Goal: Information Seeking & Learning: Learn about a topic

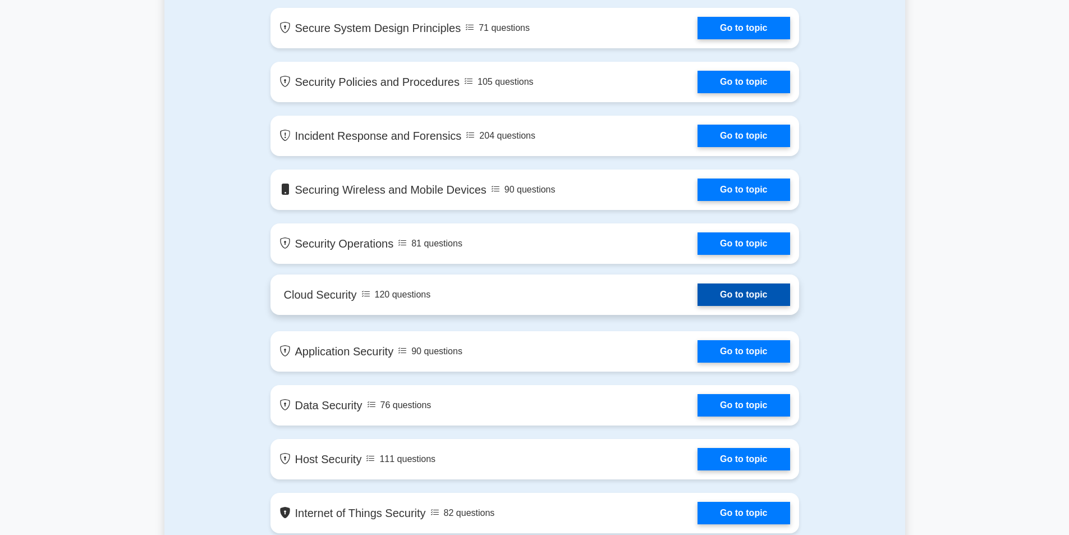
scroll to position [1122, 0]
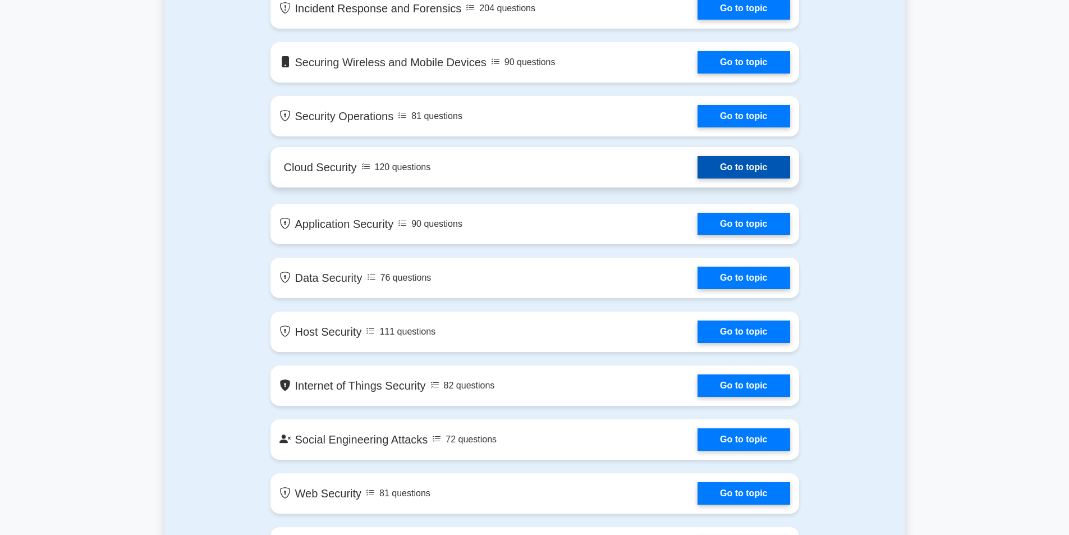
drag, startPoint x: 747, startPoint y: 163, endPoint x: 711, endPoint y: 163, distance: 35.9
click at [711, 163] on link "Go to topic" at bounding box center [744, 167] width 92 height 22
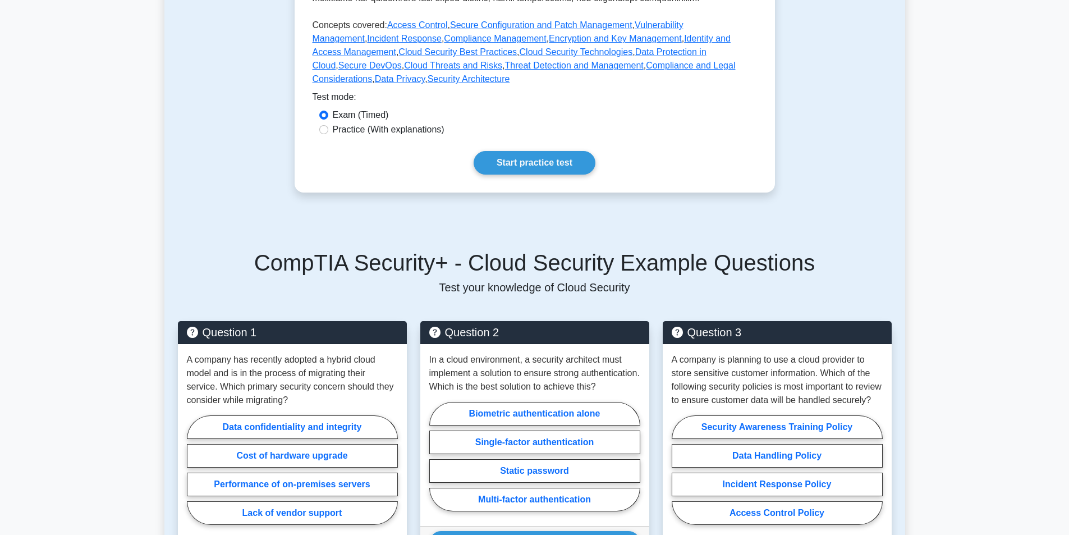
scroll to position [561, 0]
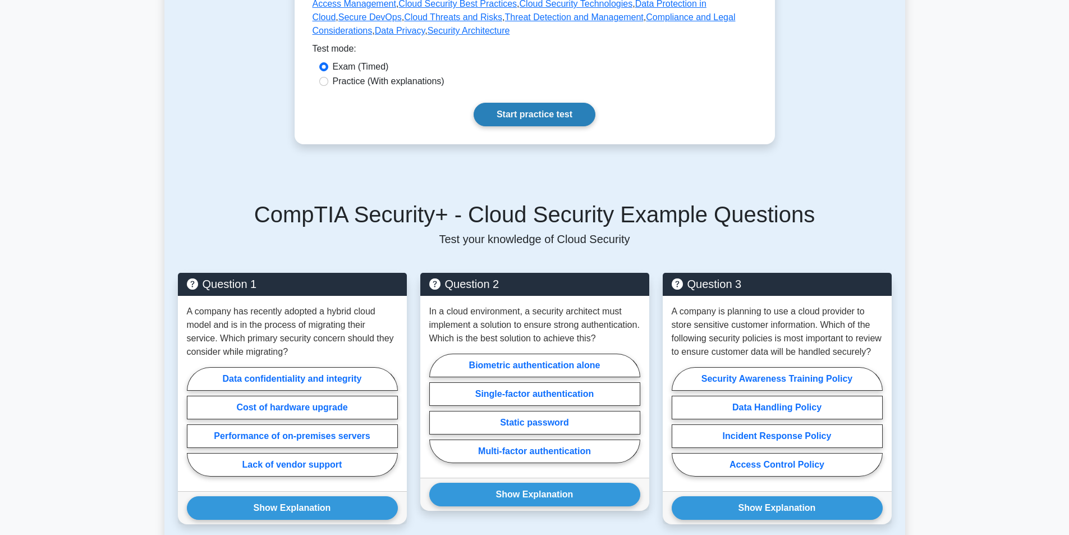
click at [522, 103] on link "Start practice test" at bounding box center [535, 115] width 122 height 24
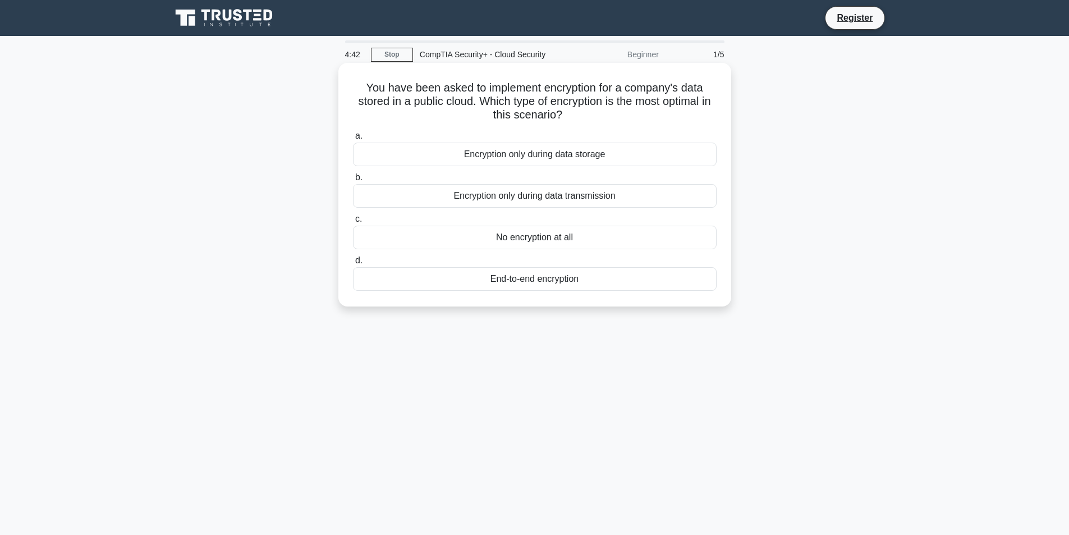
click at [522, 281] on div "End-to-end encryption" at bounding box center [535, 279] width 364 height 24
click at [353, 264] on input "d. End-to-end encryption" at bounding box center [353, 260] width 0 height 7
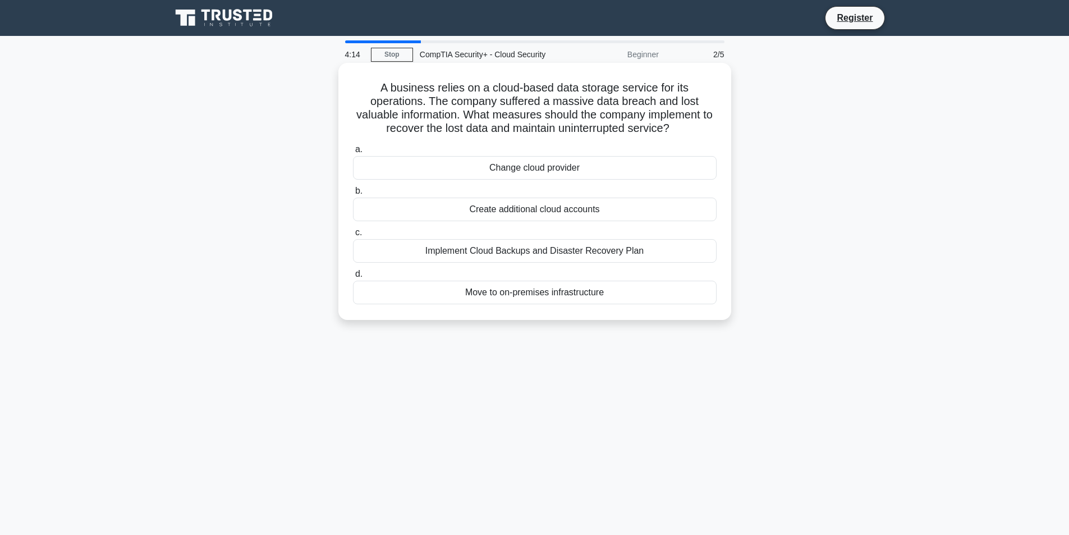
click at [557, 168] on div "Change cloud provider" at bounding box center [535, 168] width 364 height 24
click at [353, 153] on input "a. Change cloud provider" at bounding box center [353, 149] width 0 height 7
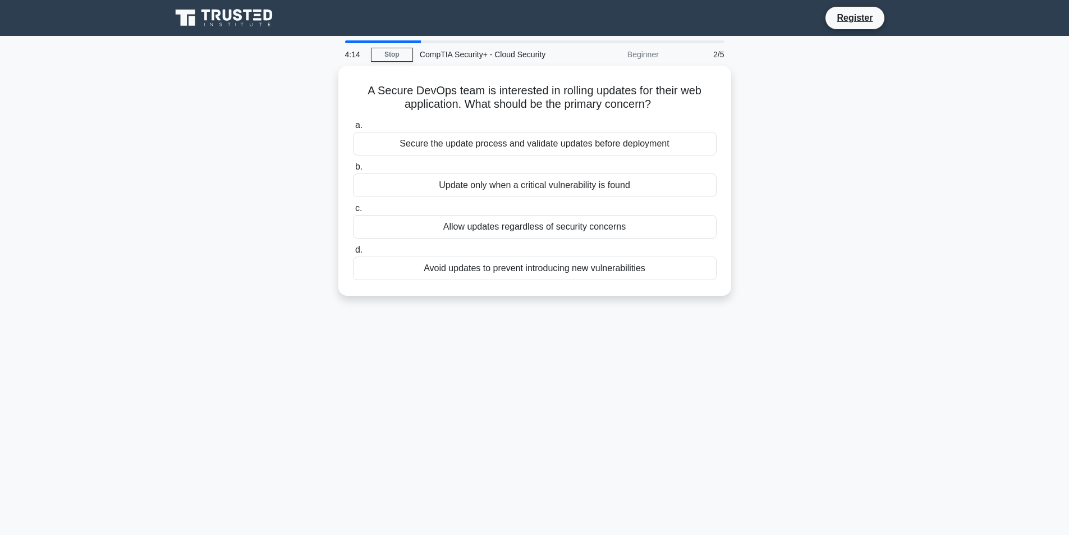
click at [557, 168] on label "b. Update only when a critical vulnerability is found" at bounding box center [535, 178] width 364 height 37
click at [353, 168] on input "b. Update only when a critical vulnerability is found" at bounding box center [353, 166] width 0 height 7
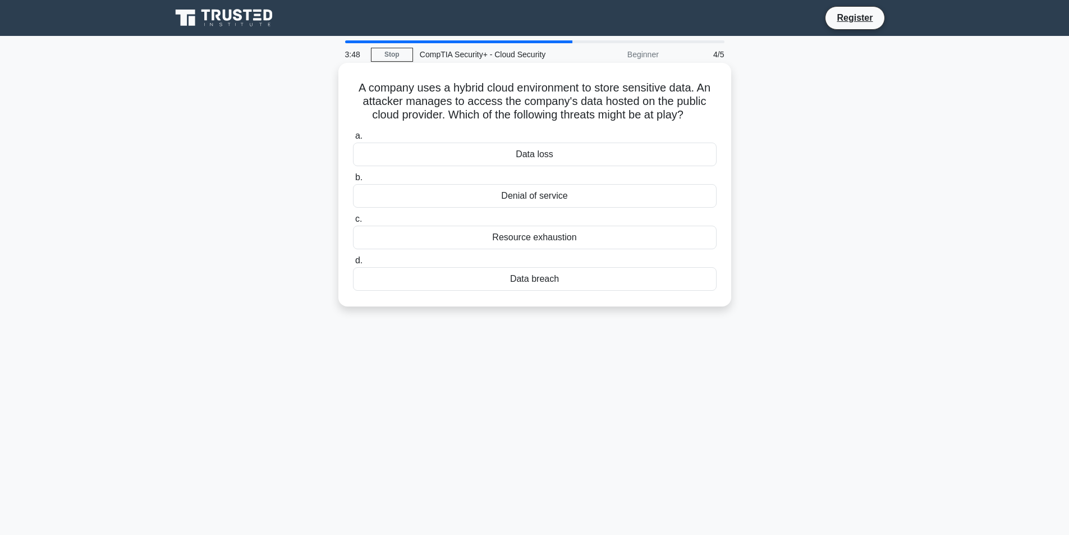
click at [527, 275] on div "Data breach" at bounding box center [535, 279] width 364 height 24
click at [353, 264] on input "d. Data breach" at bounding box center [353, 260] width 0 height 7
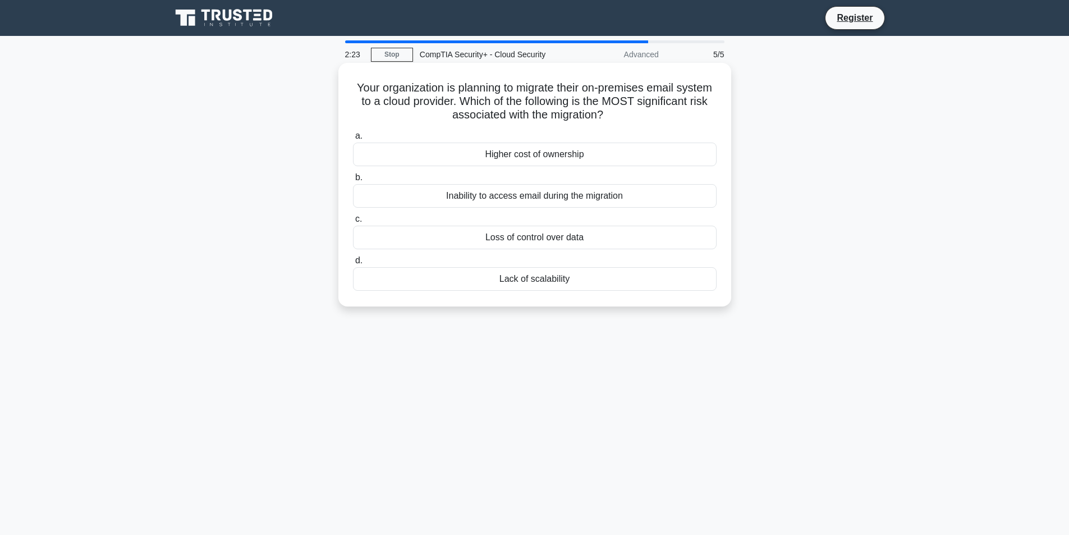
click at [524, 240] on div "Loss of control over data" at bounding box center [535, 238] width 364 height 24
click at [353, 223] on input "c. Loss of control over data" at bounding box center [353, 219] width 0 height 7
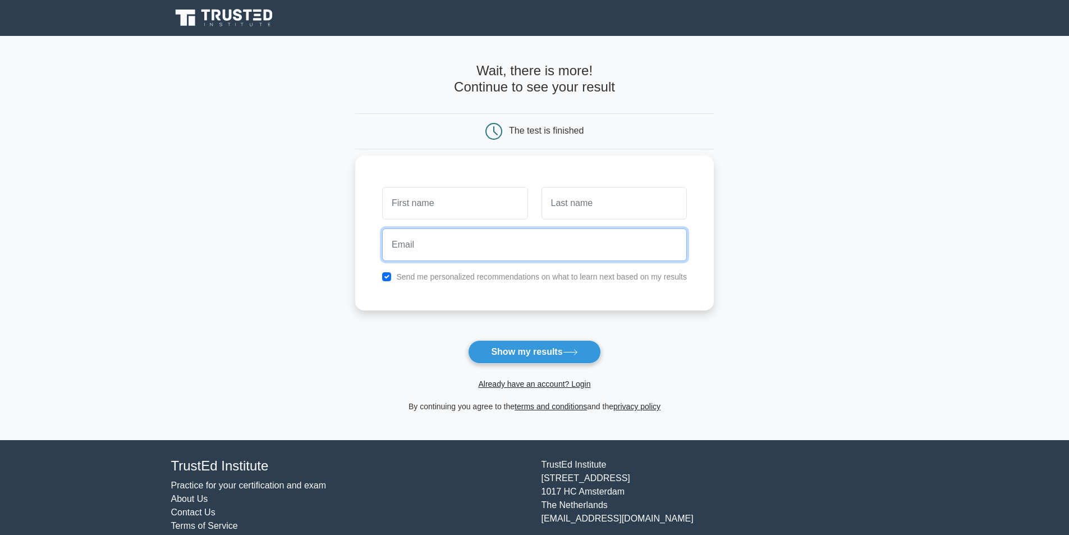
click at [435, 253] on input "email" at bounding box center [534, 244] width 305 height 33
type input "[EMAIL_ADDRESS][DOMAIN_NAME]"
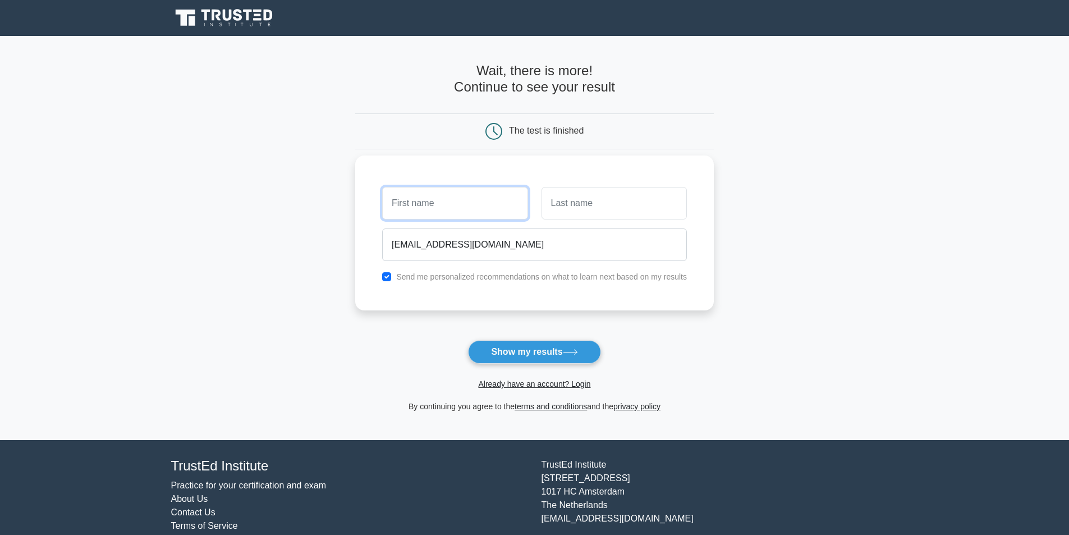
click at [447, 204] on input "text" at bounding box center [454, 203] width 145 height 33
type input "Andrii"
click at [574, 199] on input "text" at bounding box center [614, 203] width 145 height 33
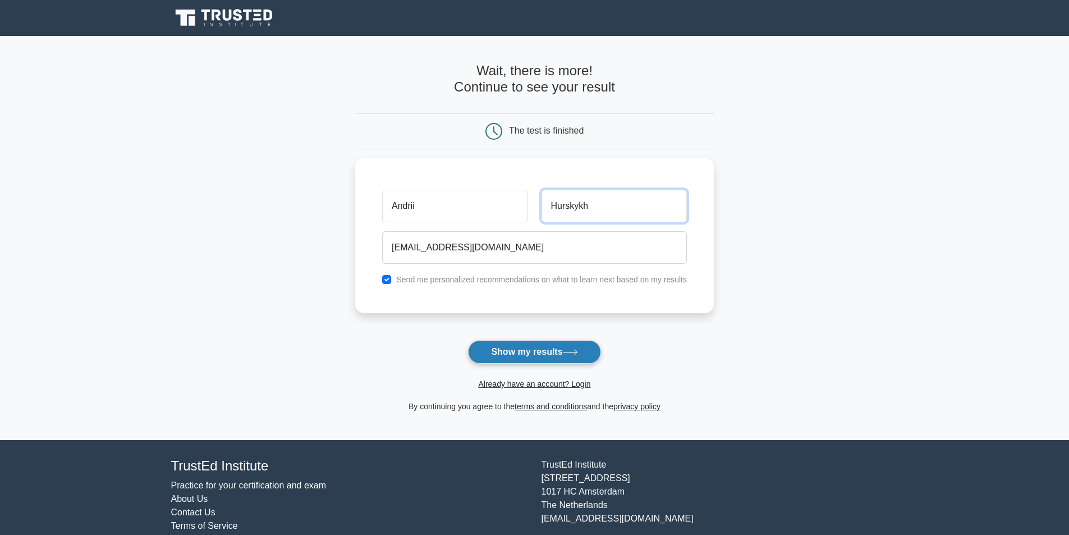
type input "Hurskykh"
click at [554, 350] on button "Show my results" at bounding box center [534, 352] width 132 height 24
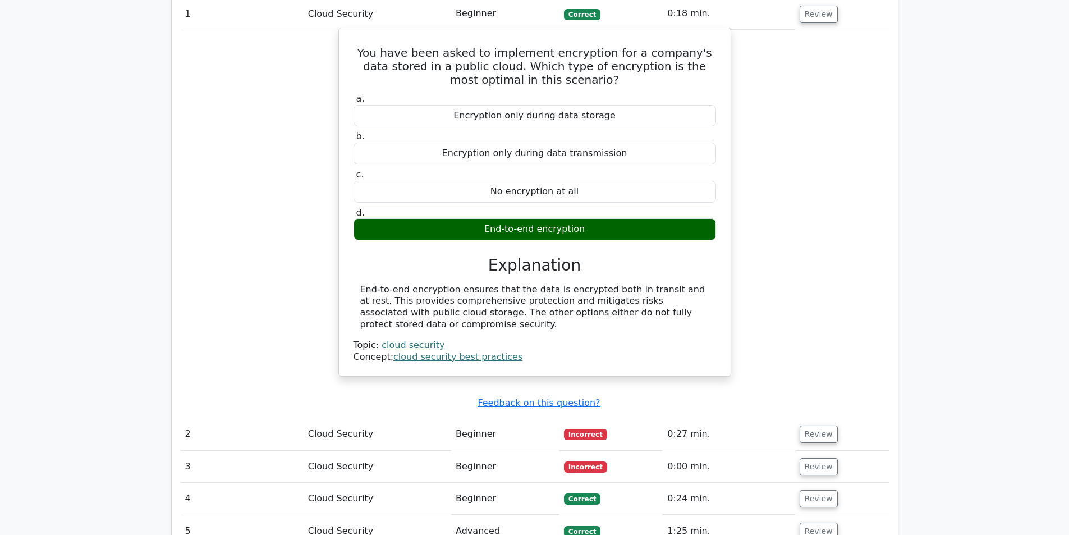
scroll to position [1010, 0]
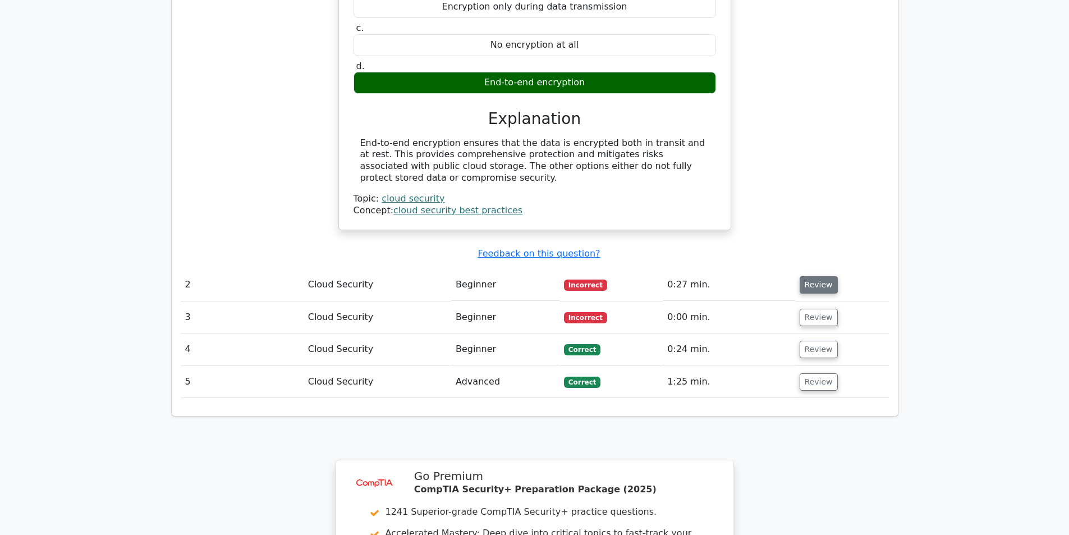
click at [809, 276] on button "Review" at bounding box center [819, 284] width 38 height 17
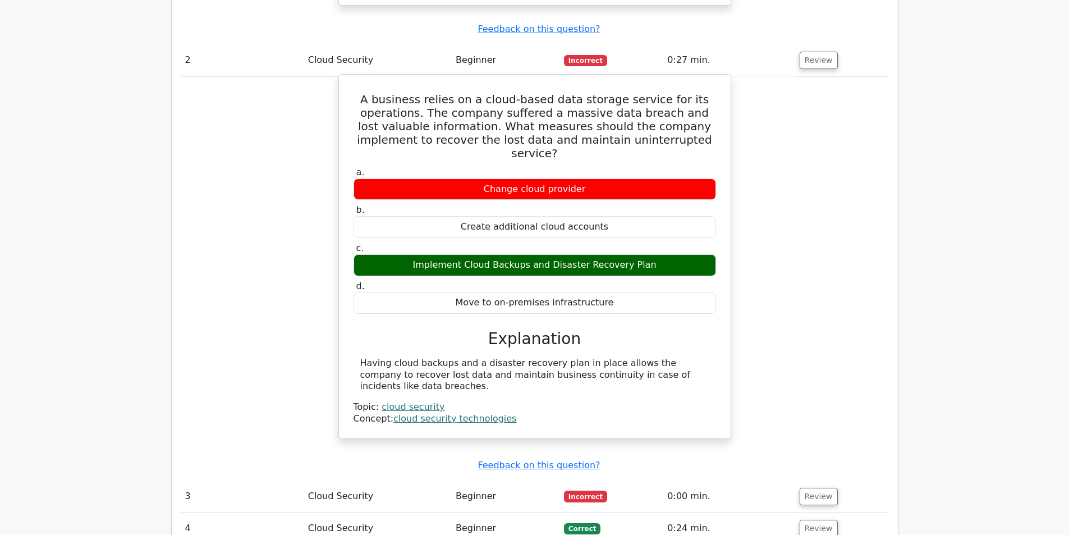
scroll to position [1460, 0]
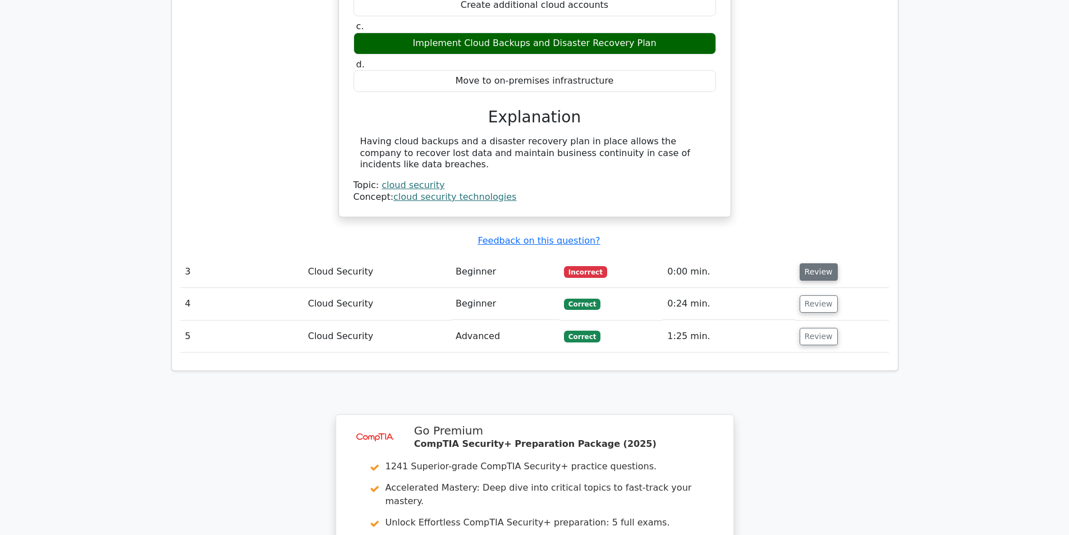
click at [808, 263] on button "Review" at bounding box center [819, 271] width 38 height 17
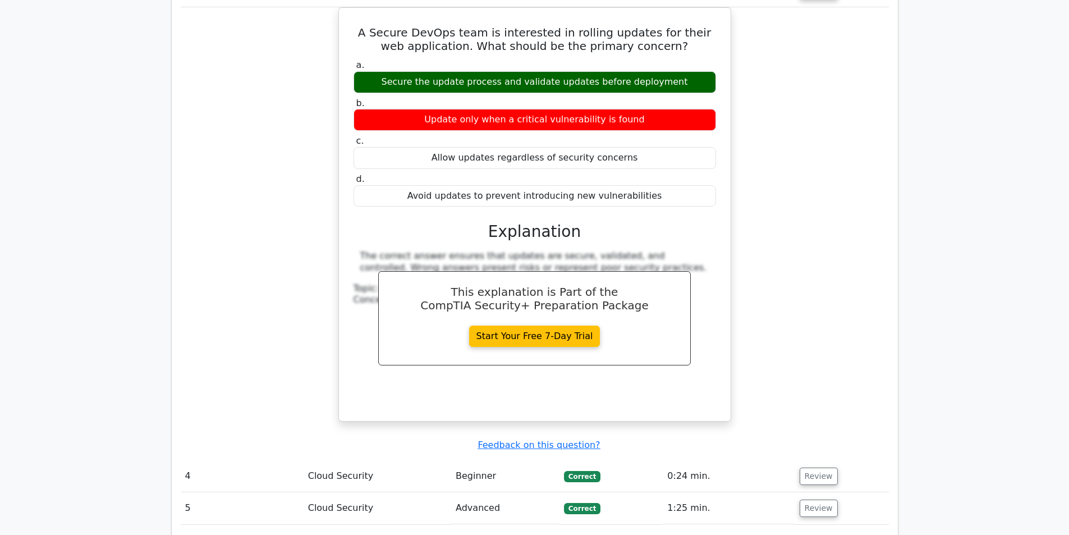
scroll to position [1796, 0]
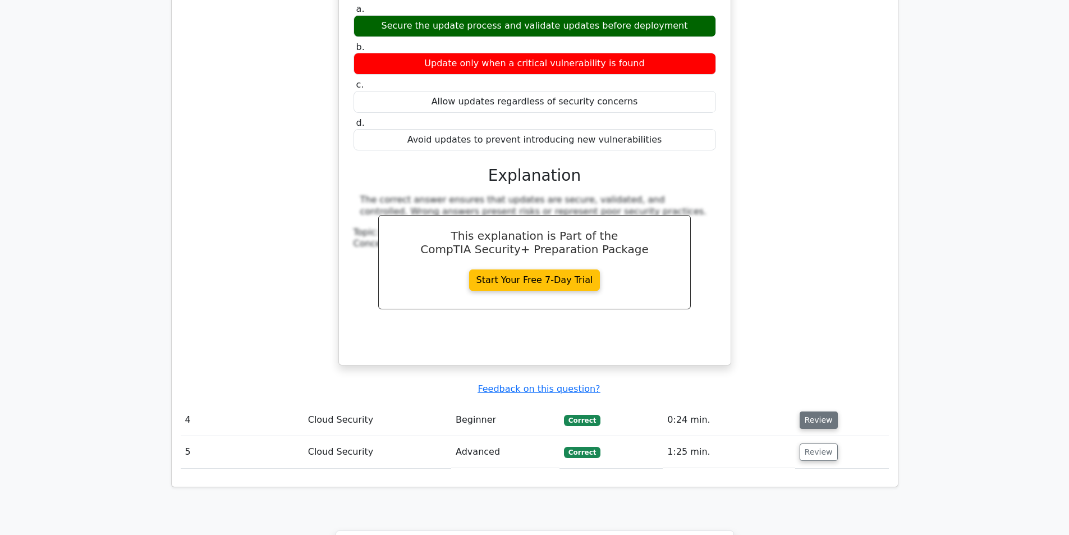
click at [821, 411] on button "Review" at bounding box center [819, 419] width 38 height 17
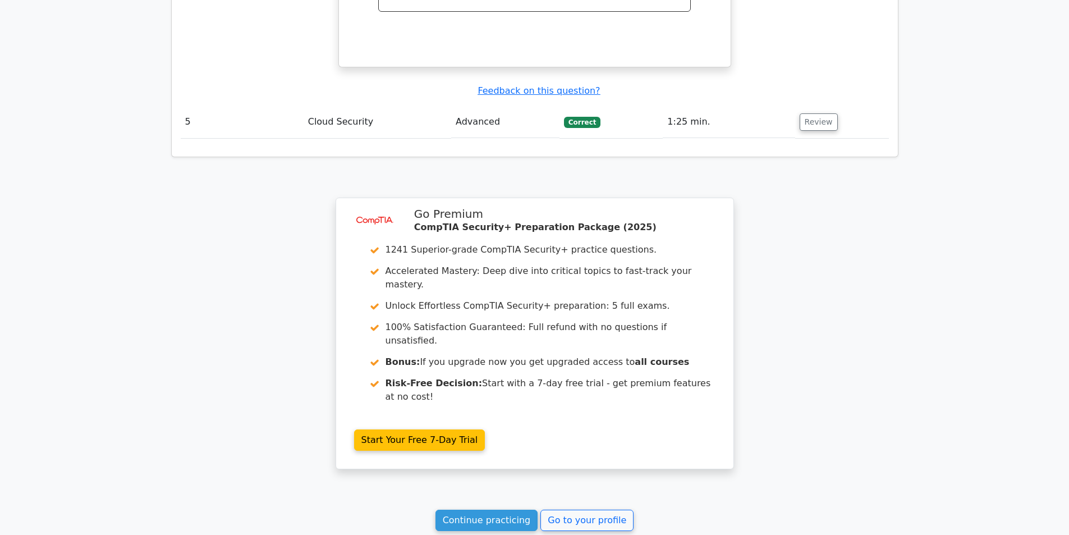
scroll to position [2553, 0]
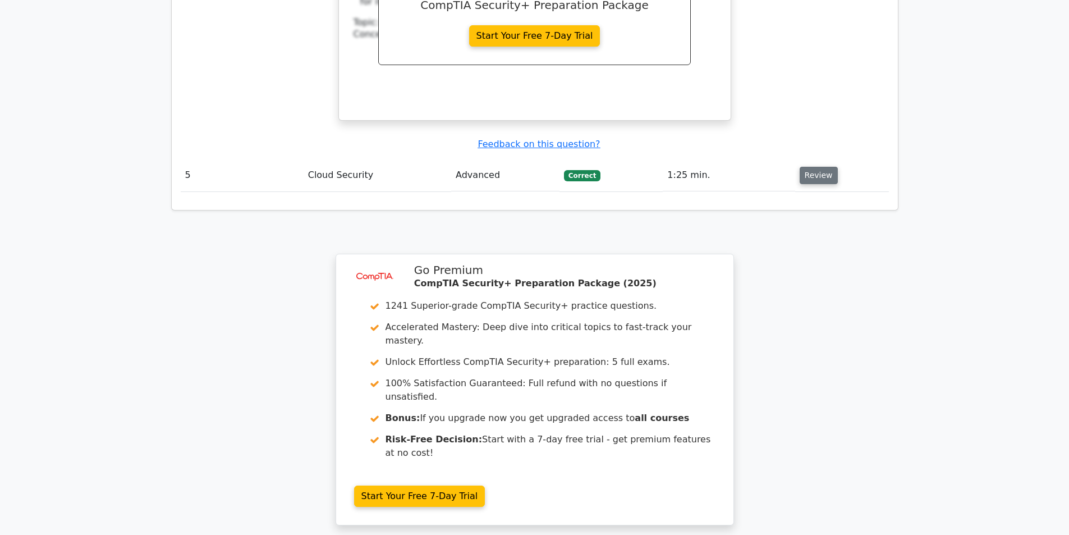
click at [813, 167] on button "Review" at bounding box center [819, 175] width 38 height 17
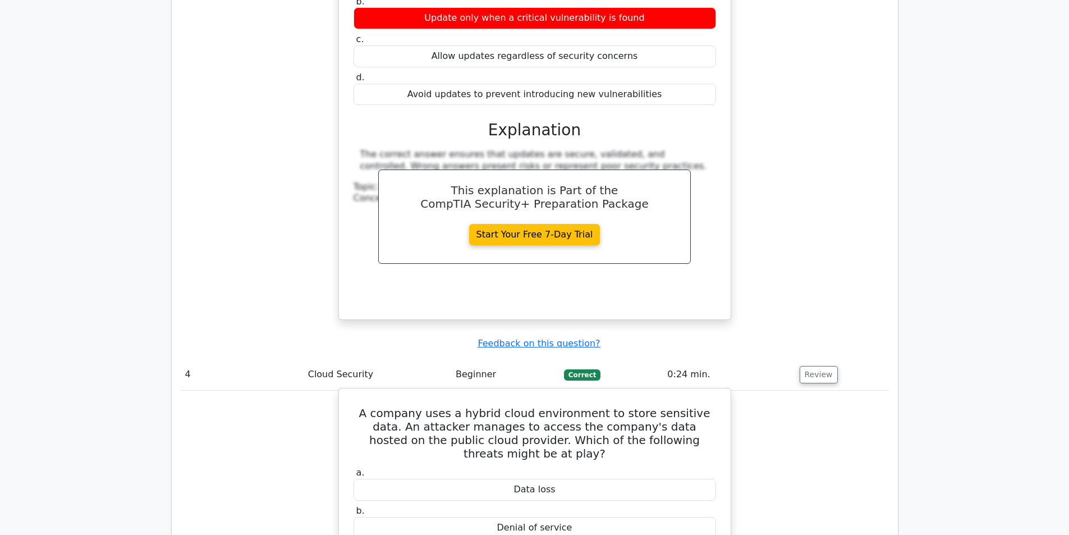
scroll to position [1740, 0]
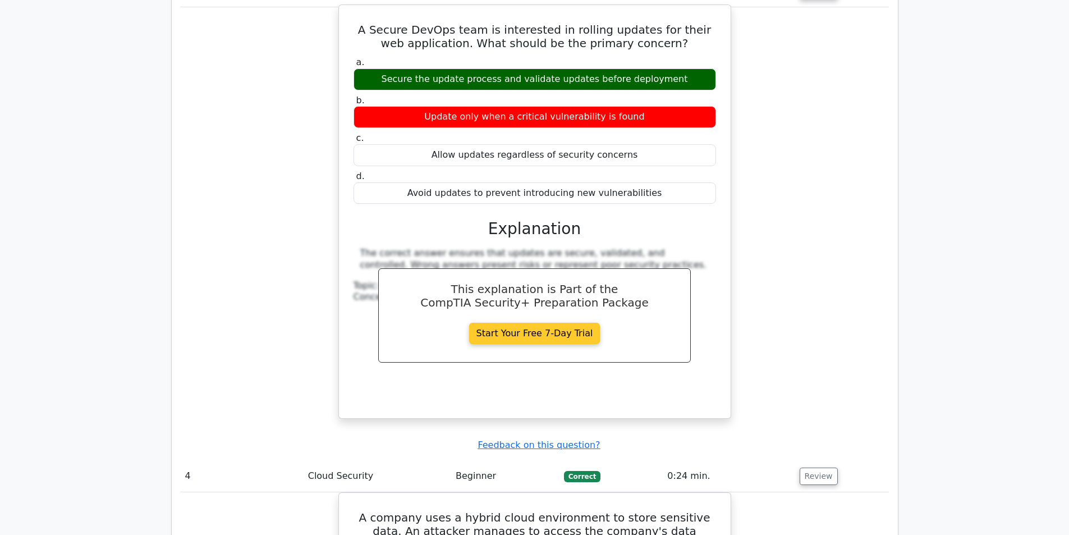
click at [537, 323] on link "Start Your Free 7-Day Trial" at bounding box center [534, 333] width 131 height 21
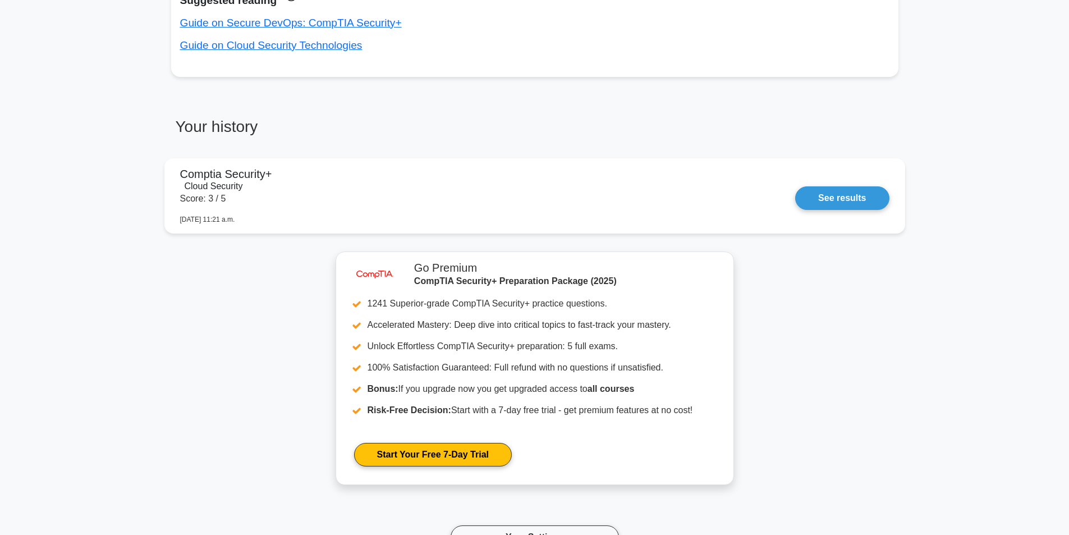
scroll to position [842, 0]
